Goal: Information Seeking & Learning: Compare options

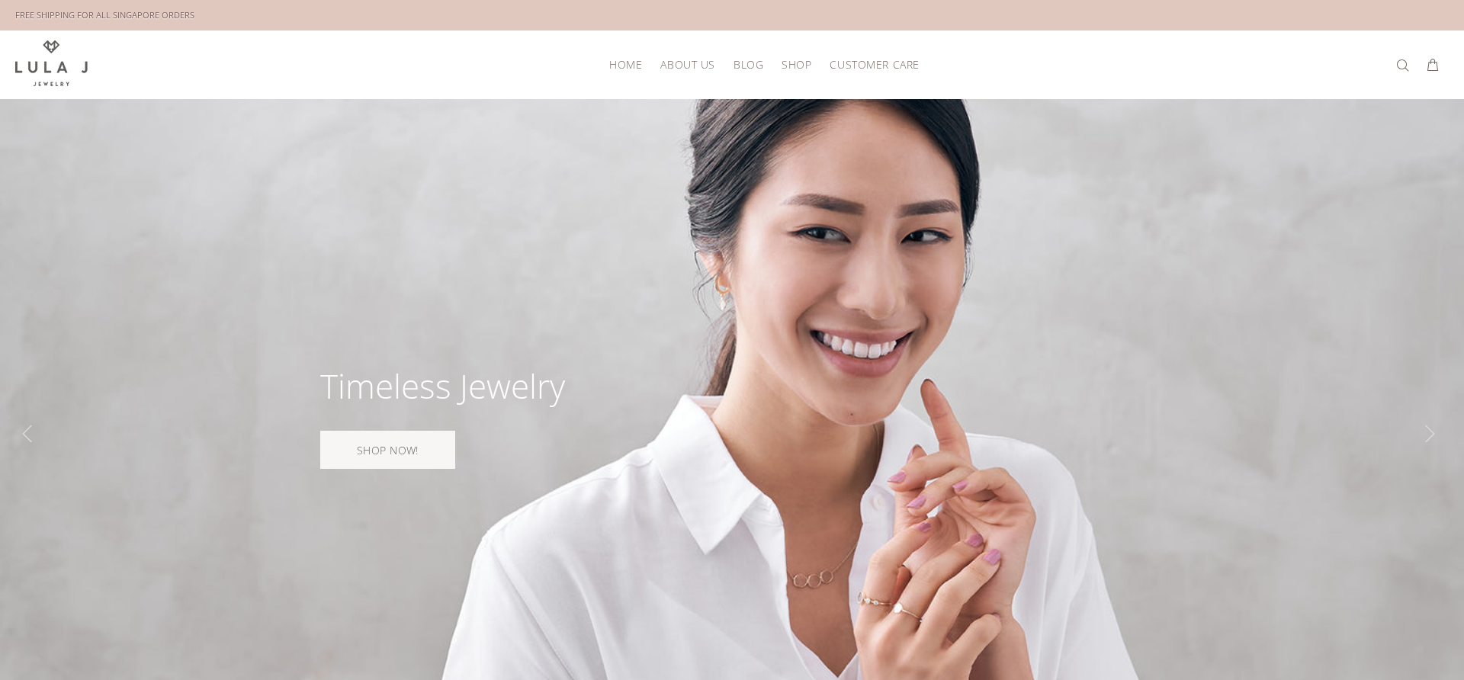
click at [791, 66] on span "Shop" at bounding box center [796, 64] width 30 height 11
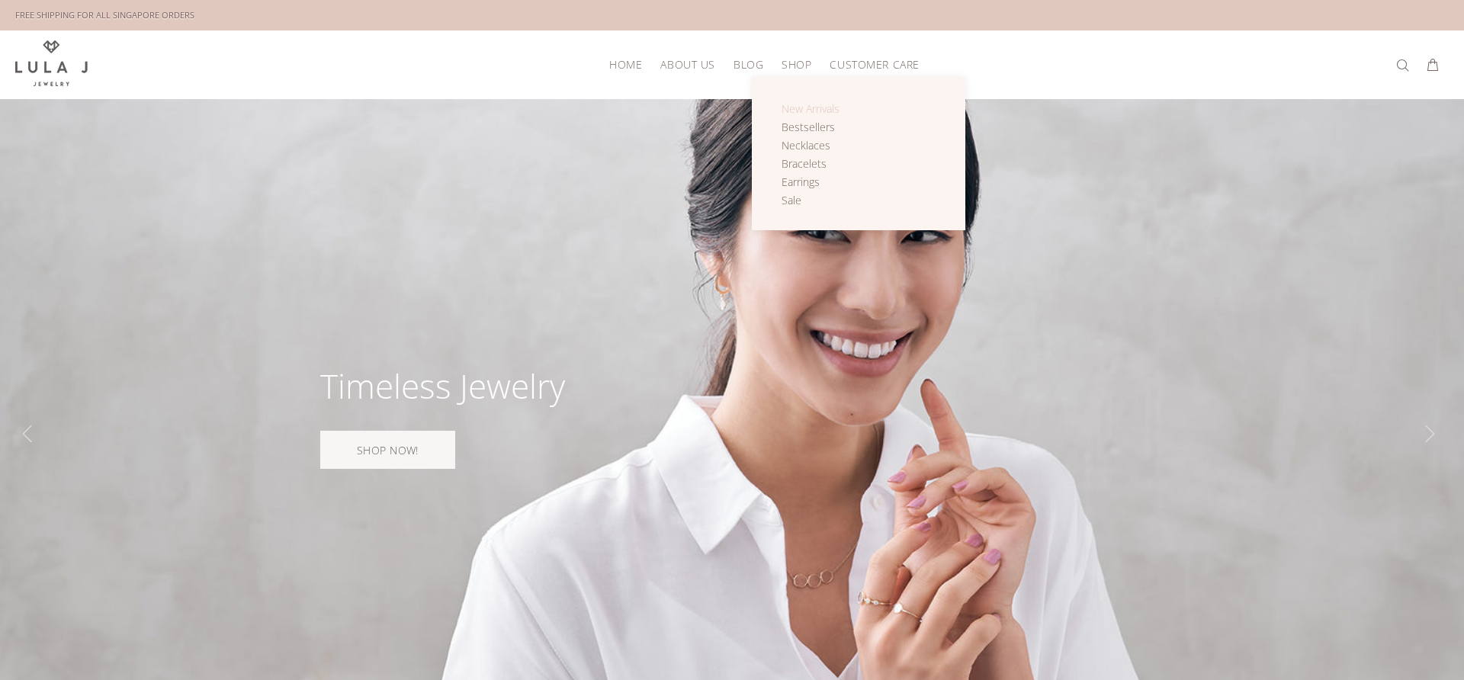
click at [829, 107] on span "New Arrivals" at bounding box center [810, 108] width 58 height 14
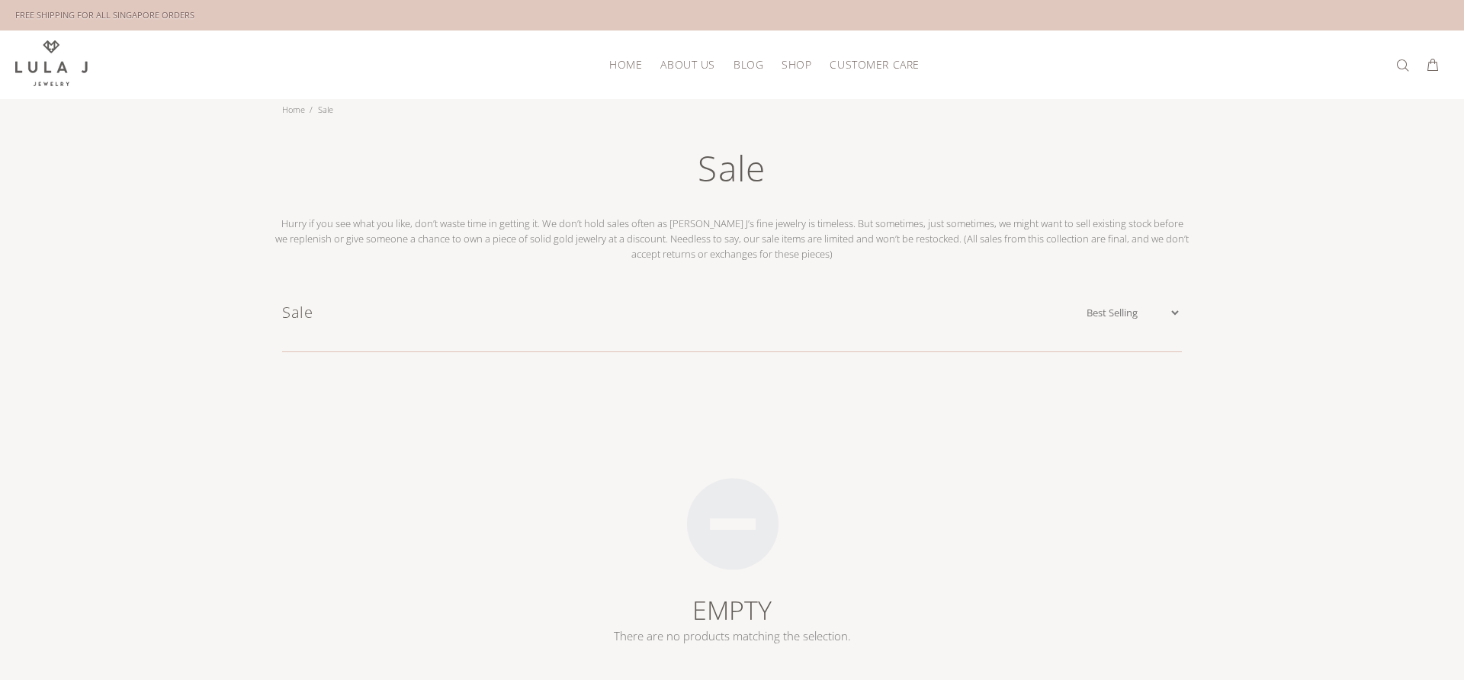
click at [794, 70] on span "Shop" at bounding box center [796, 64] width 30 height 11
click at [812, 184] on span "Earrings" at bounding box center [800, 182] width 38 height 14
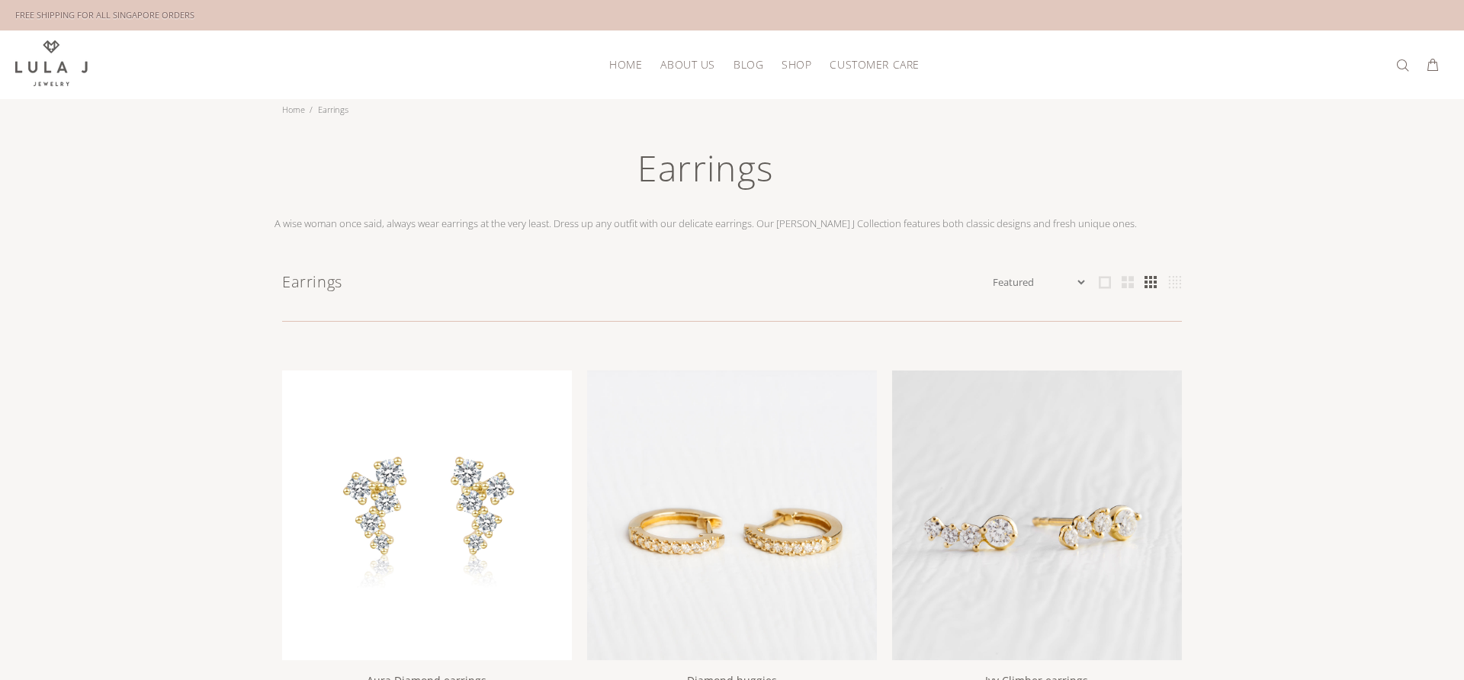
click option "Price Descending" at bounding box center [0, 0] width 0 height 0
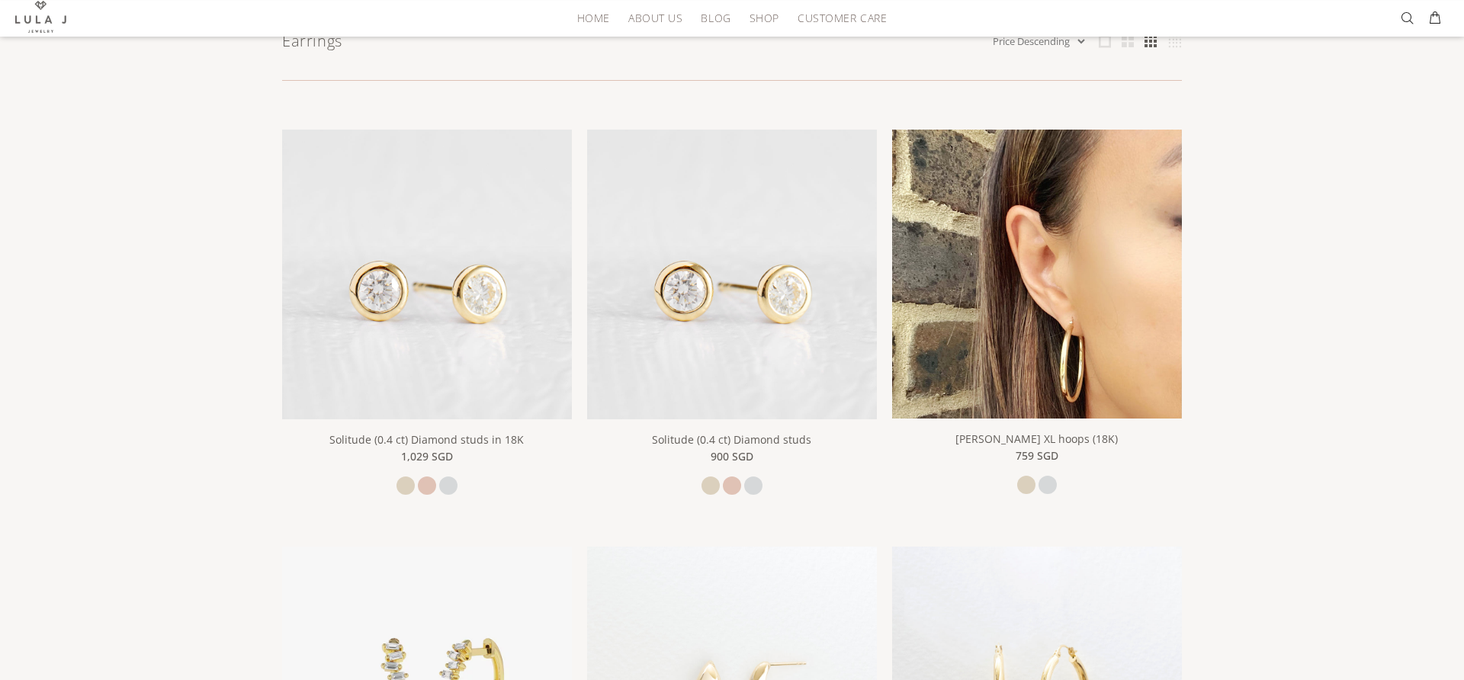
scroll to position [233, 0]
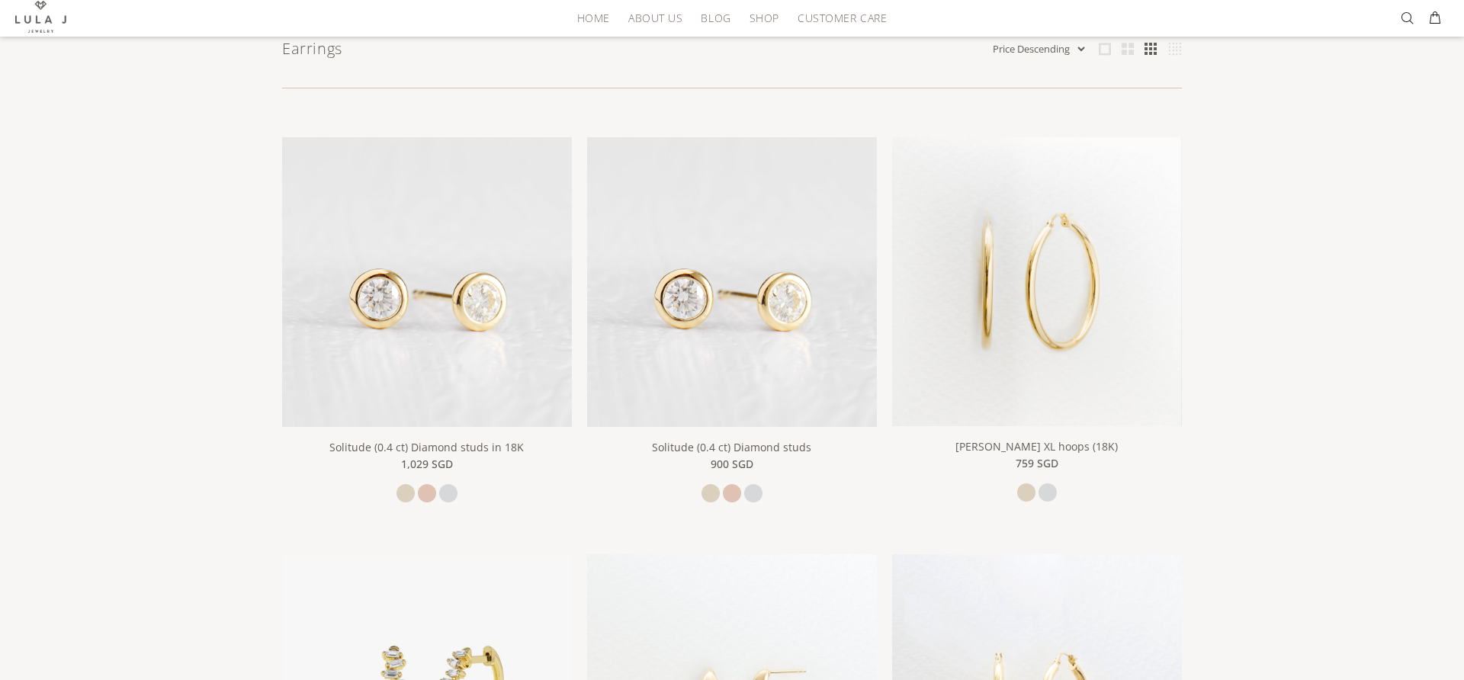
click at [990, 41] on select "Featured Name Ascending Name Descending Date Ascending Date Descending Price As…" at bounding box center [1039, 48] width 98 height 15
select select "price-ascending"
click option "Price Ascending" at bounding box center [0, 0] width 0 height 0
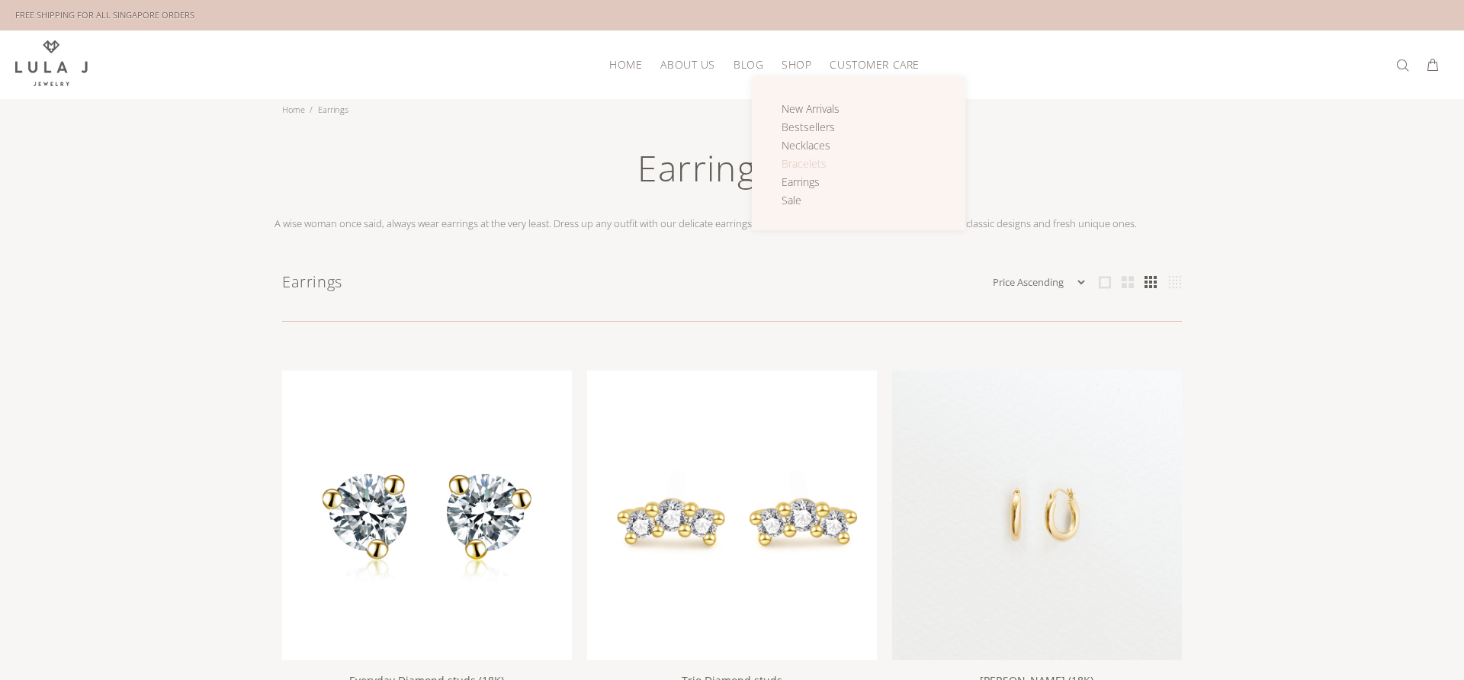
click at [808, 170] on span "Bracelets" at bounding box center [803, 163] width 45 height 14
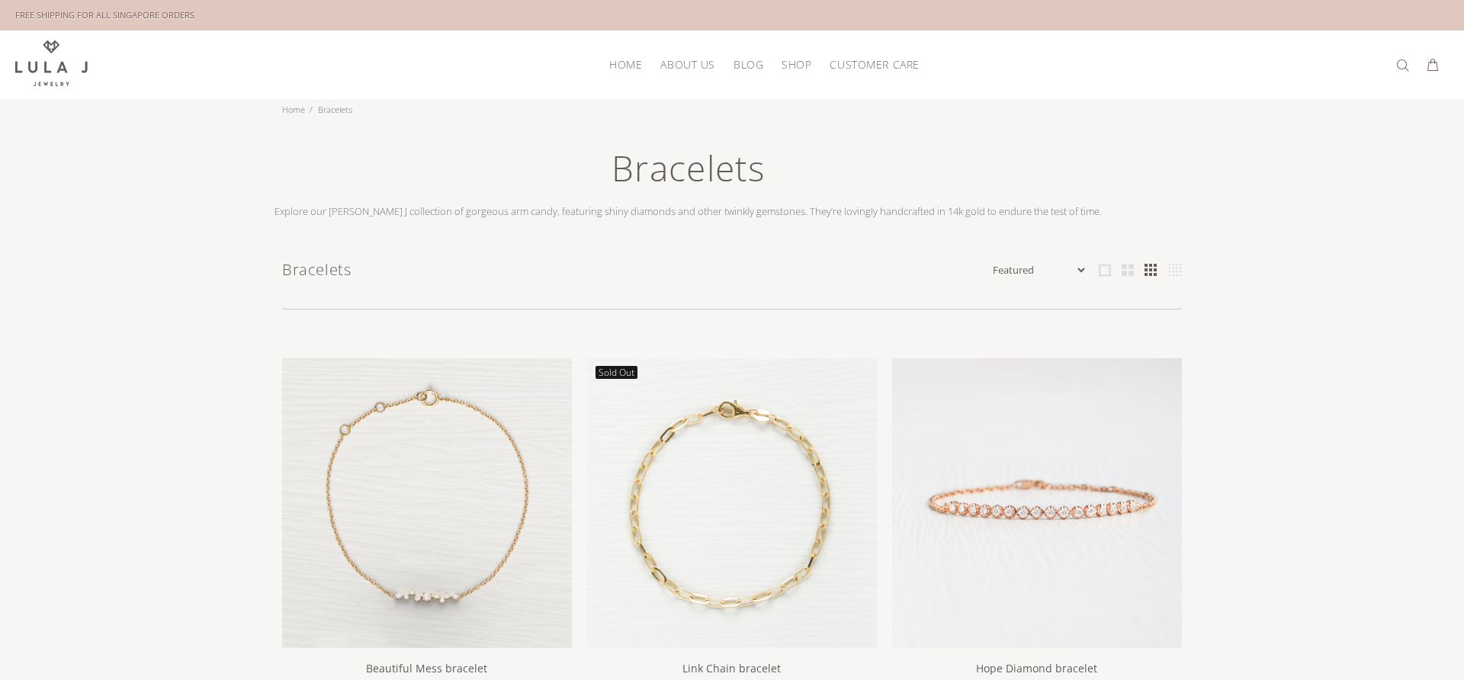
click at [990, 262] on select "Featured Name Ascending Name Descending Date Ascending Date Descending Price As…" at bounding box center [1039, 269] width 98 height 15
select select "price-ascending"
click option "Price Ascending" at bounding box center [0, 0] width 0 height 0
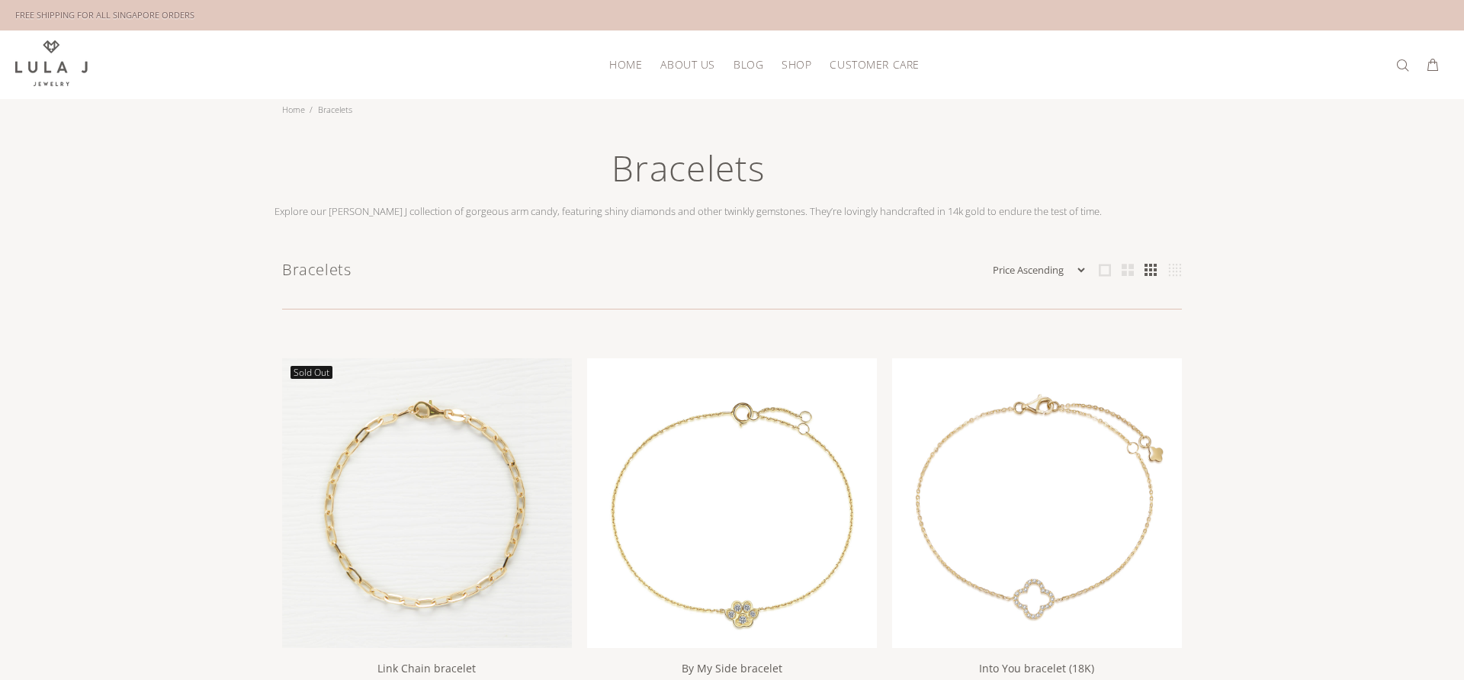
click at [990, 262] on select "Featured Name Ascending Name Descending Date Ascending Date Descending Price As…" at bounding box center [1039, 269] width 98 height 15
click at [796, 69] on span "Shop" at bounding box center [796, 64] width 30 height 11
click at [797, 69] on span "Shop" at bounding box center [796, 64] width 30 height 11
